Goal: Check status: Check status

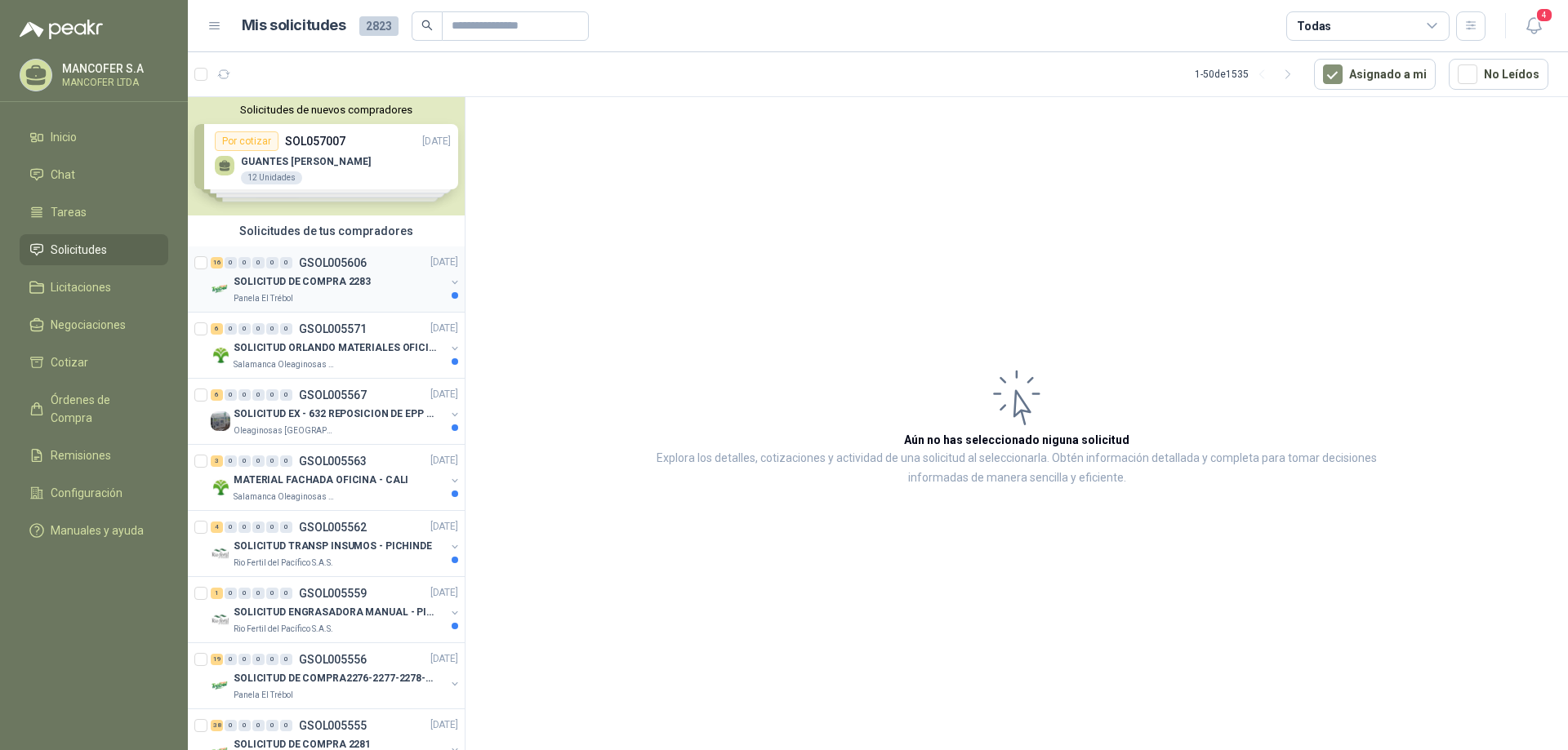
click at [351, 293] on div "Panela El Trébol" at bounding box center [339, 298] width 211 height 13
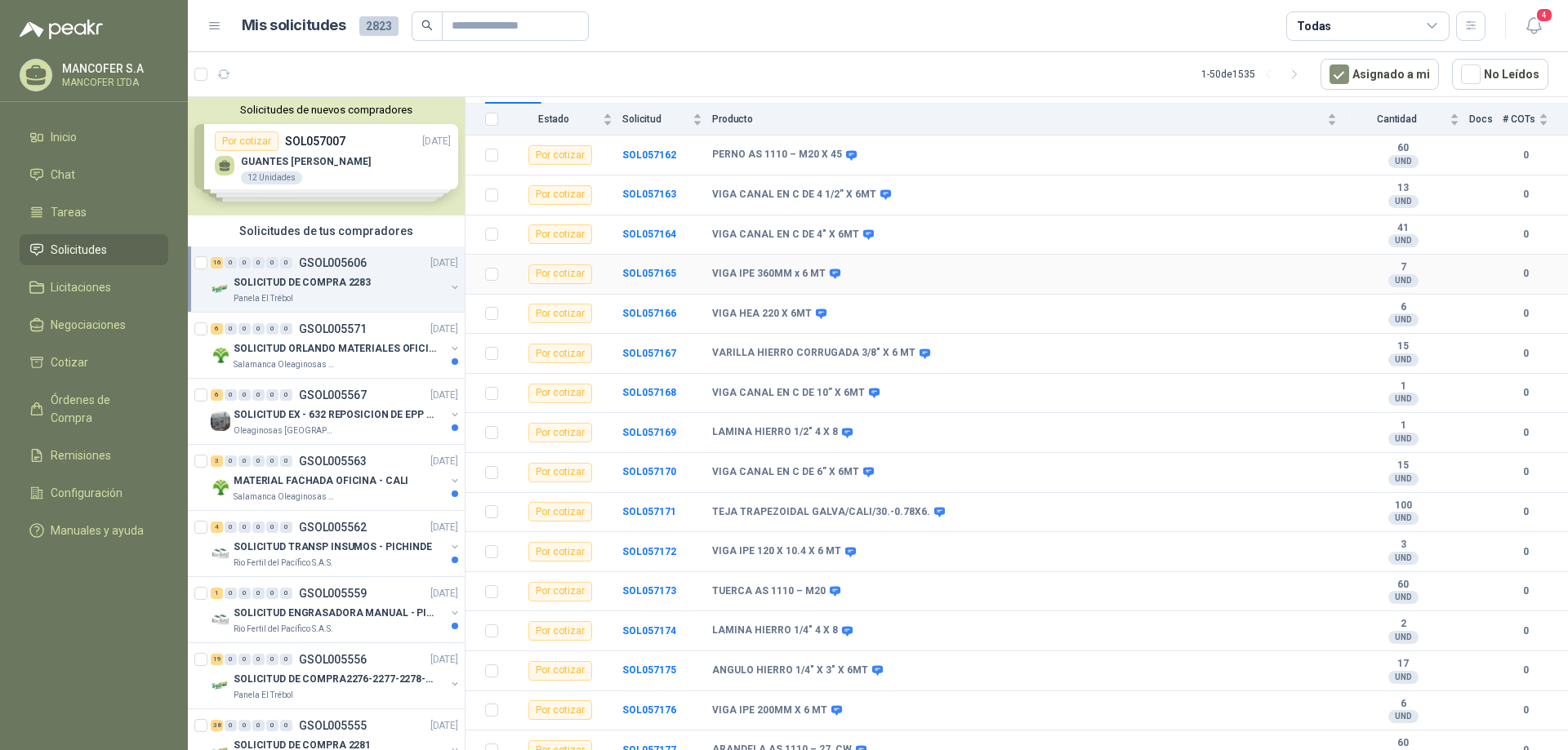
scroll to position [194, 0]
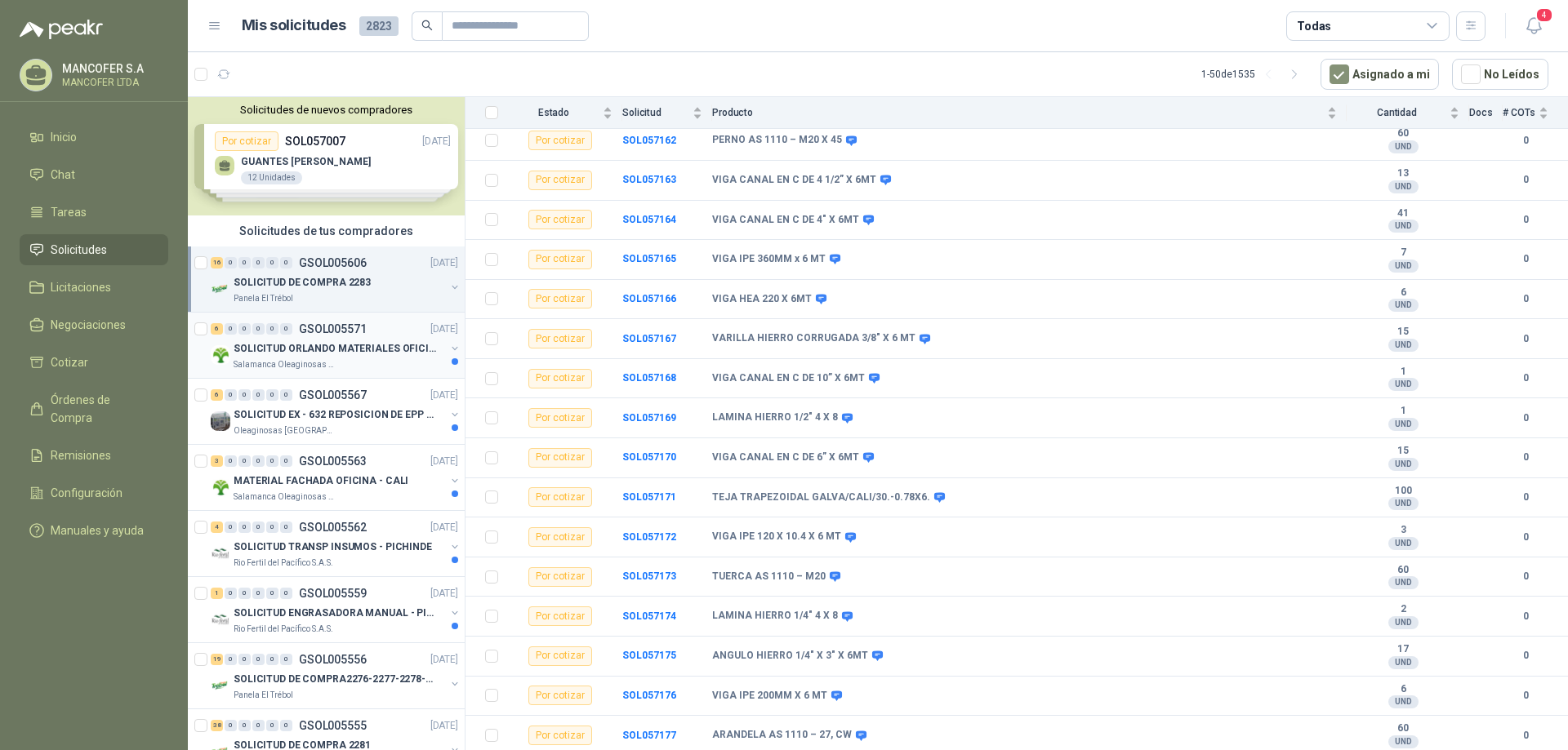
click at [374, 354] on p "SOLICITUD ORLANDO MATERIALES OFICINA - CALI" at bounding box center [335, 349] width 203 height 16
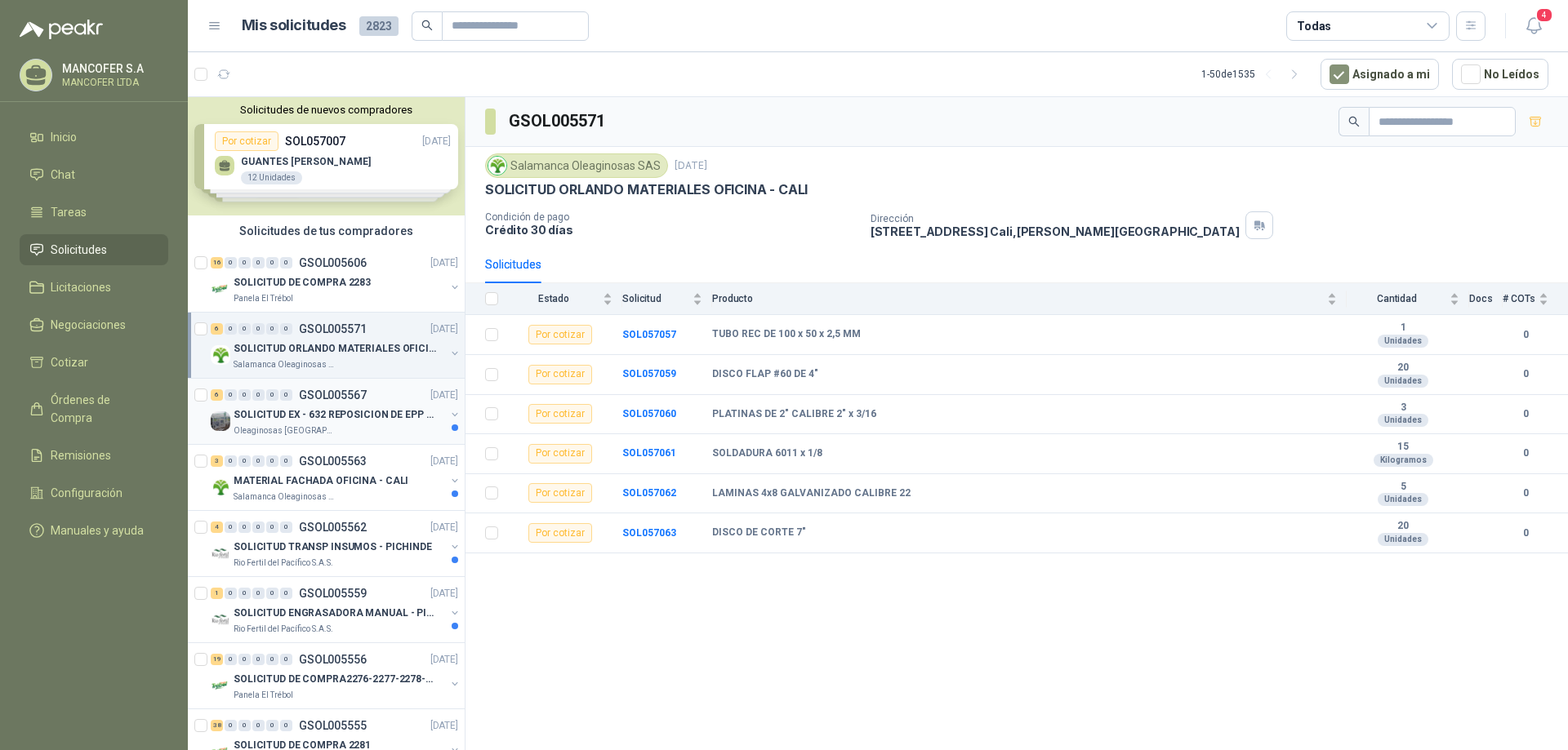
click at [367, 416] on p "SOLICITUD EX - 632 REPOSICION DE EPP #2" at bounding box center [335, 415] width 203 height 16
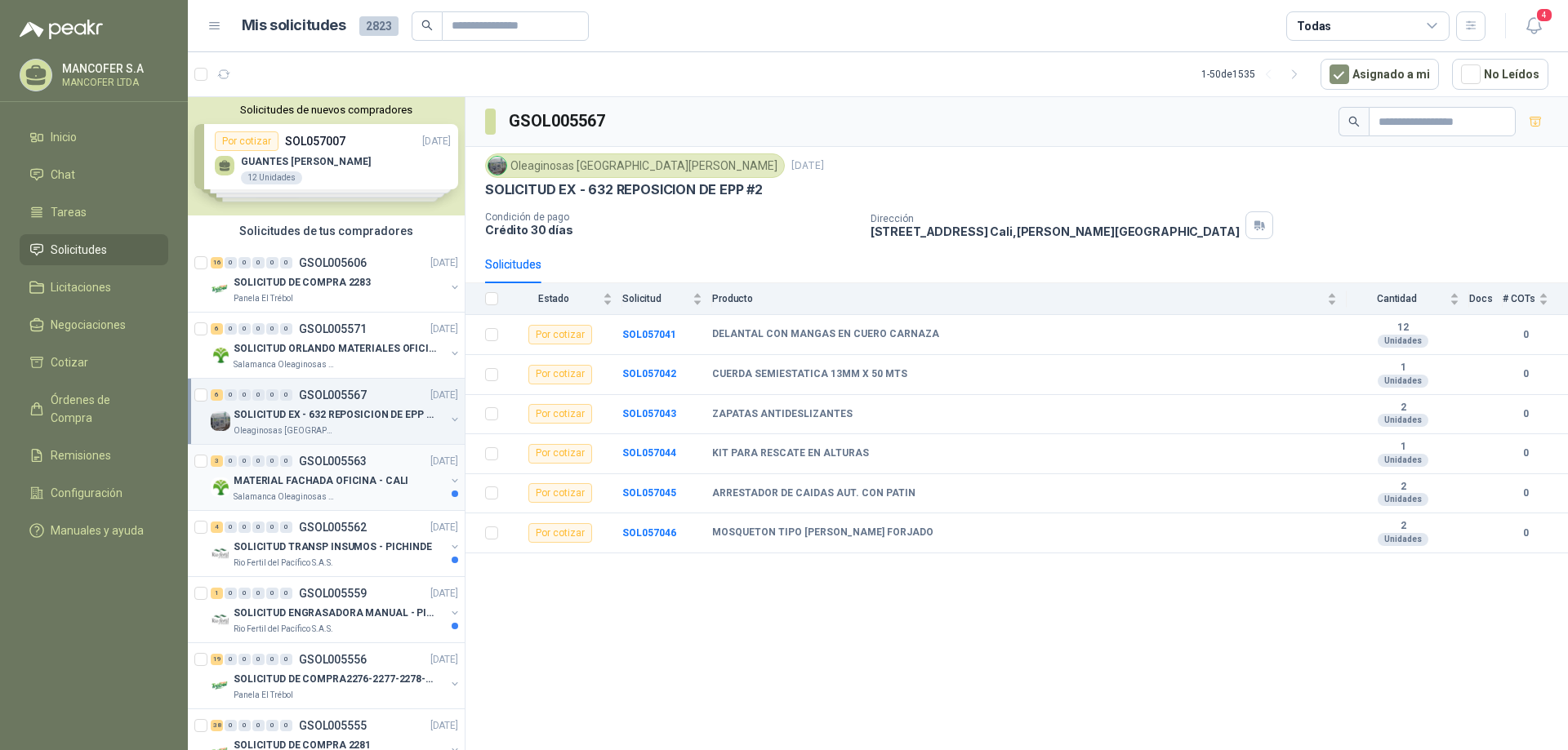
click at [312, 478] on p "MATERIAL FACHADA OFICINA - CALI" at bounding box center [321, 481] width 175 height 16
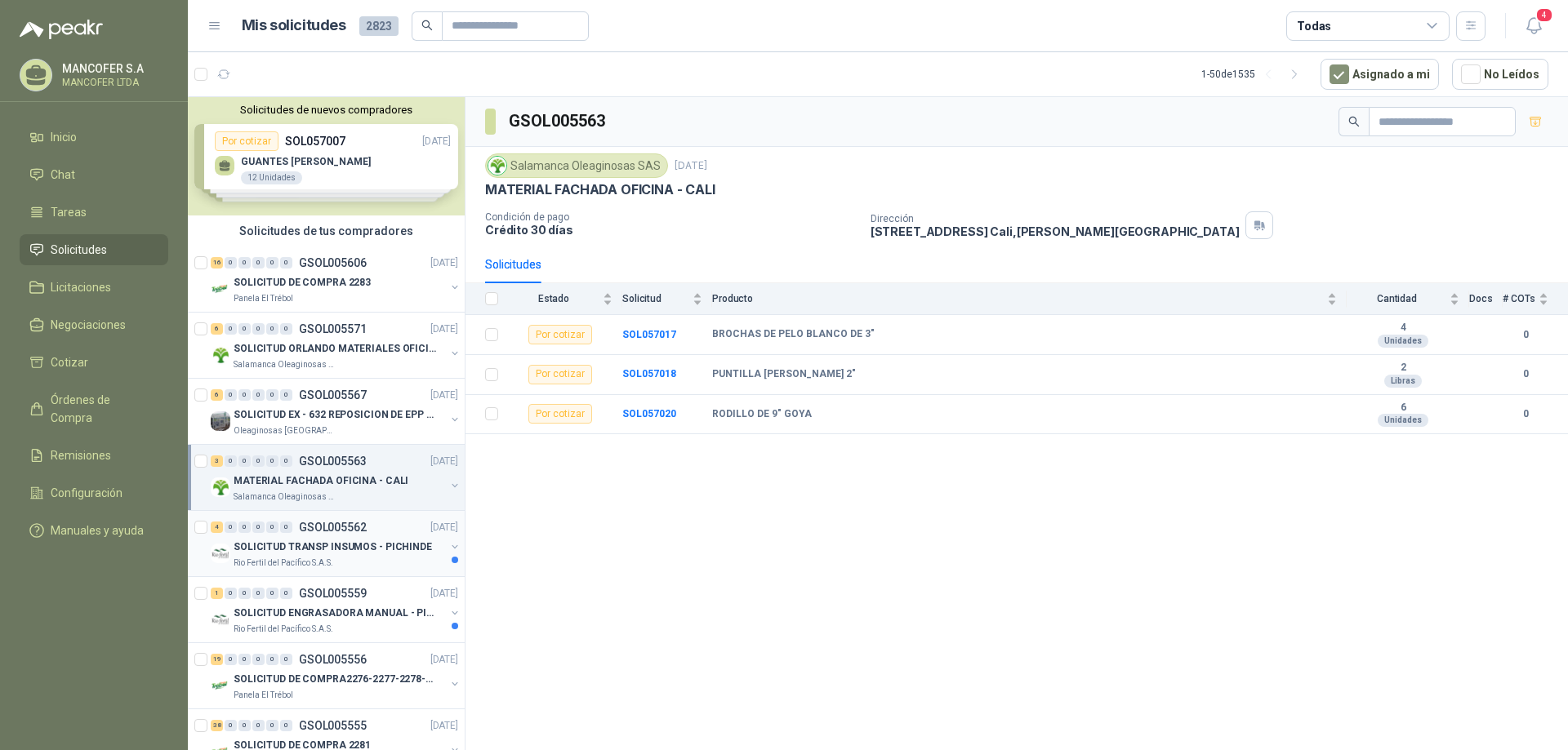
scroll to position [81, 0]
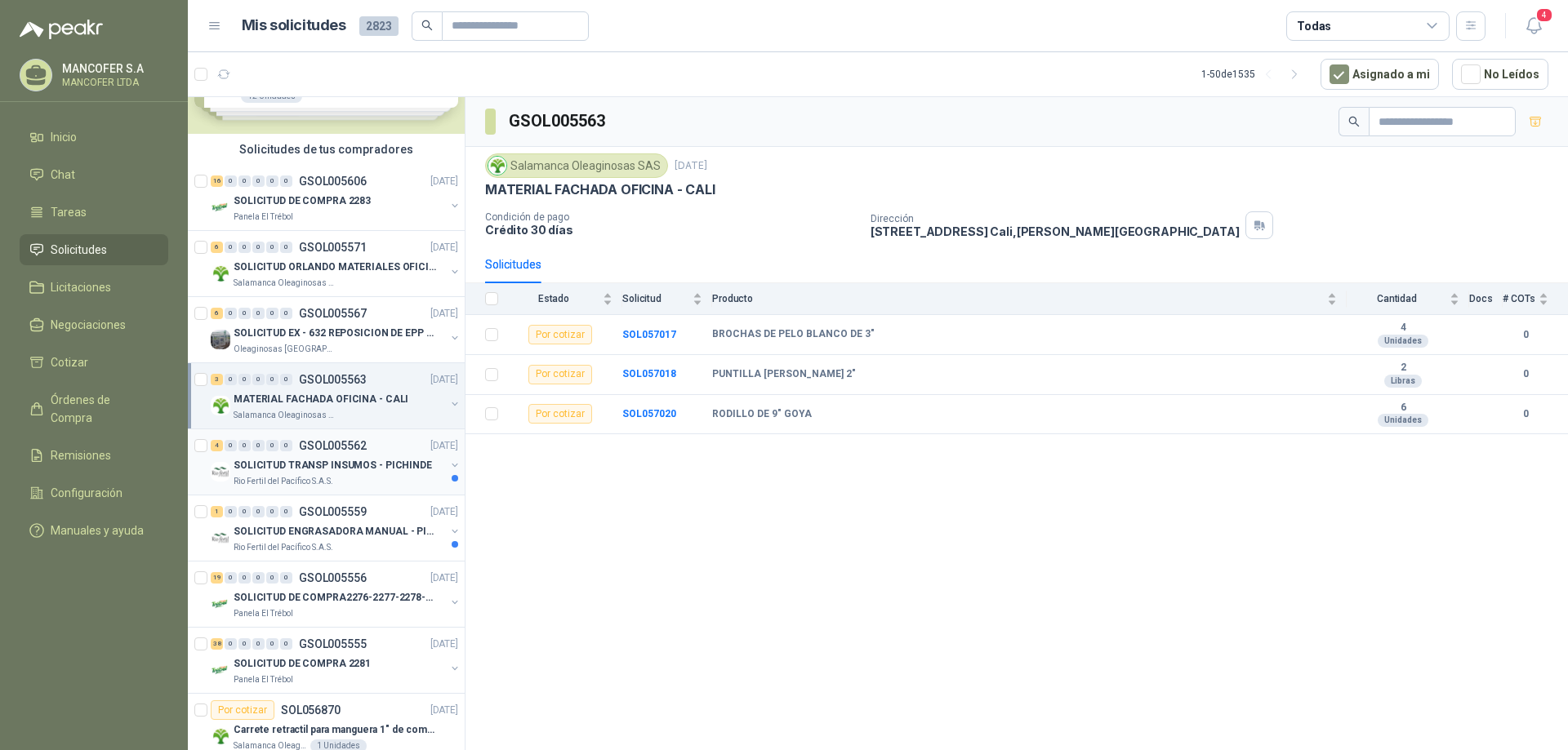
click at [405, 470] on p "SOLICITUD TRANSP INSUMOS - PICHINDE" at bounding box center [333, 466] width 198 height 16
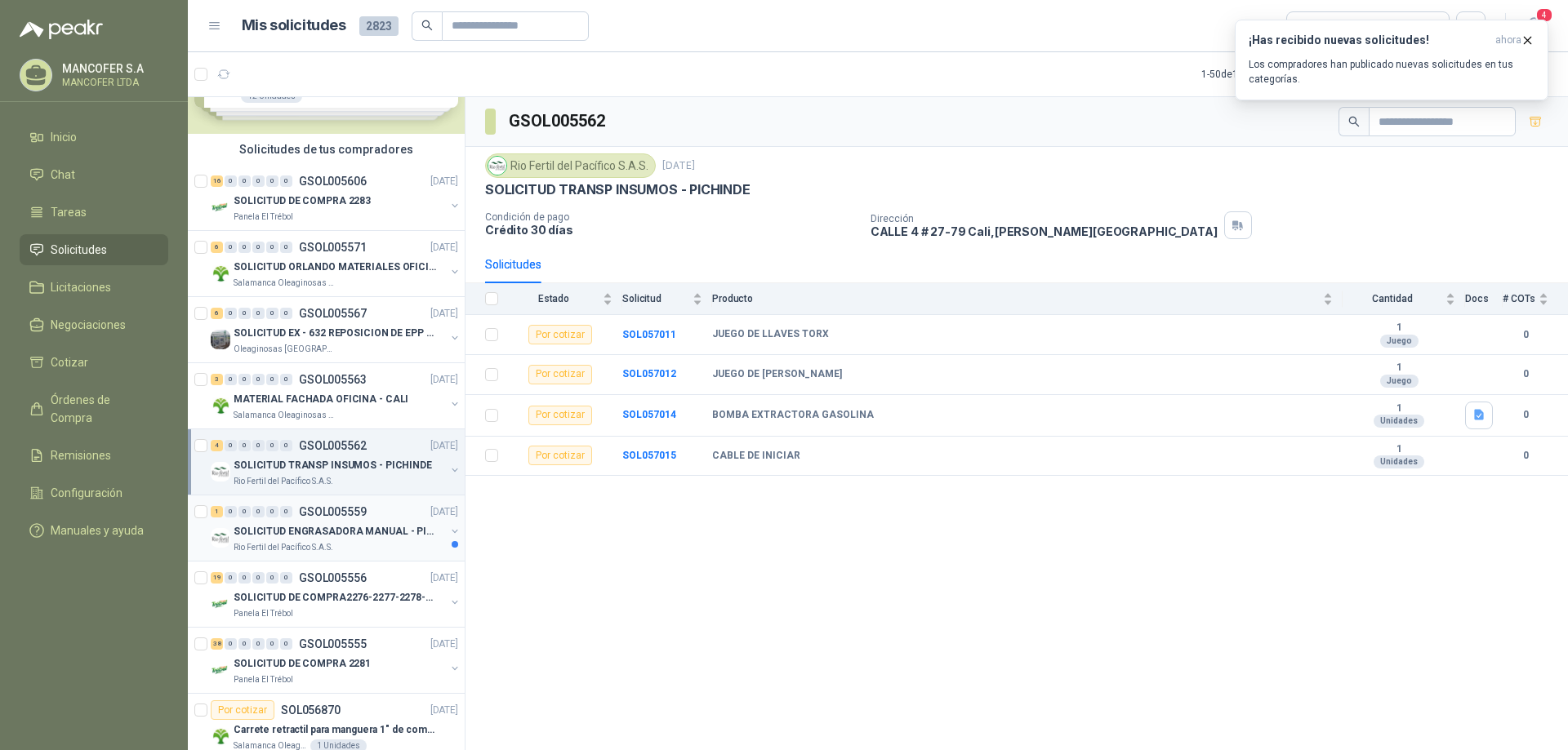
click at [344, 536] on p "SOLICITUD ENGRASADORA MANUAL - PICHINDE" at bounding box center [335, 532] width 203 height 16
